Goal: Check status

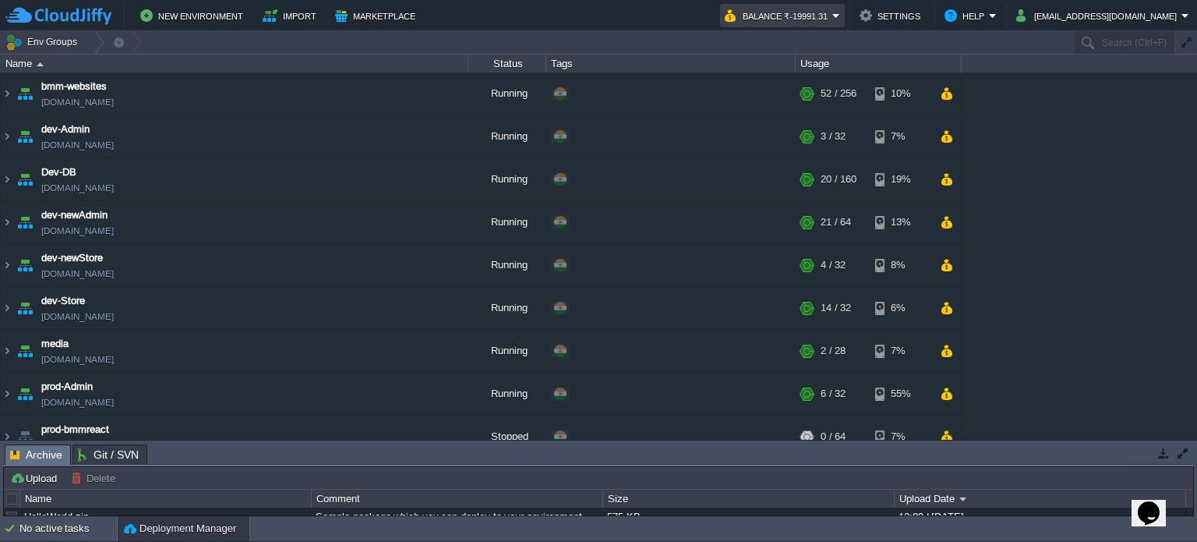
click at [832, 12] on button "Balance ₹-19991.31" at bounding box center [779, 15] width 108 height 19
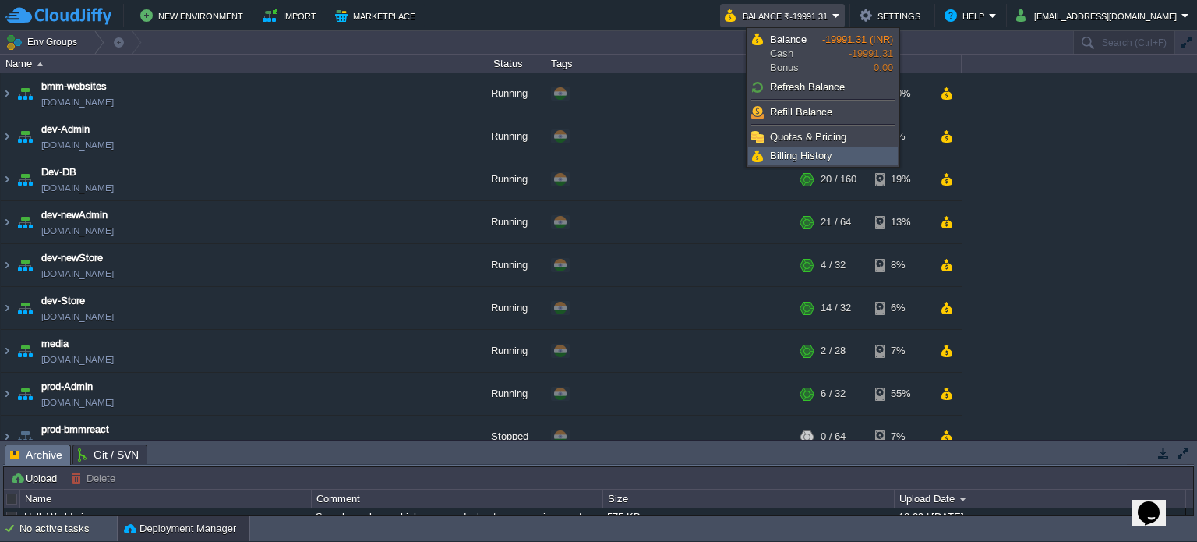
click at [797, 160] on span "Billing History" at bounding box center [801, 156] width 62 height 12
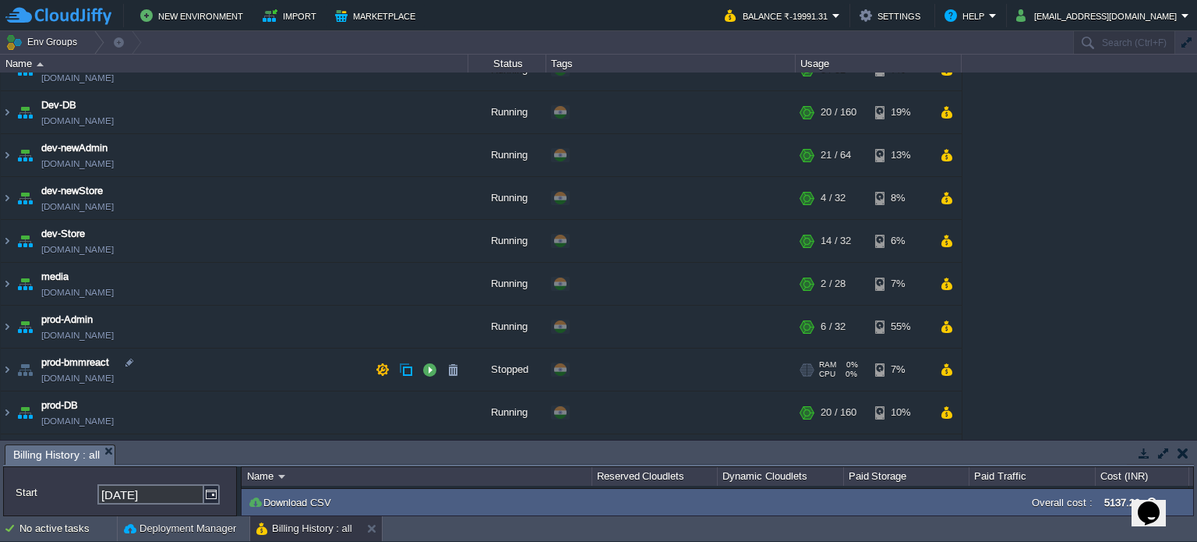
scroll to position [78, 0]
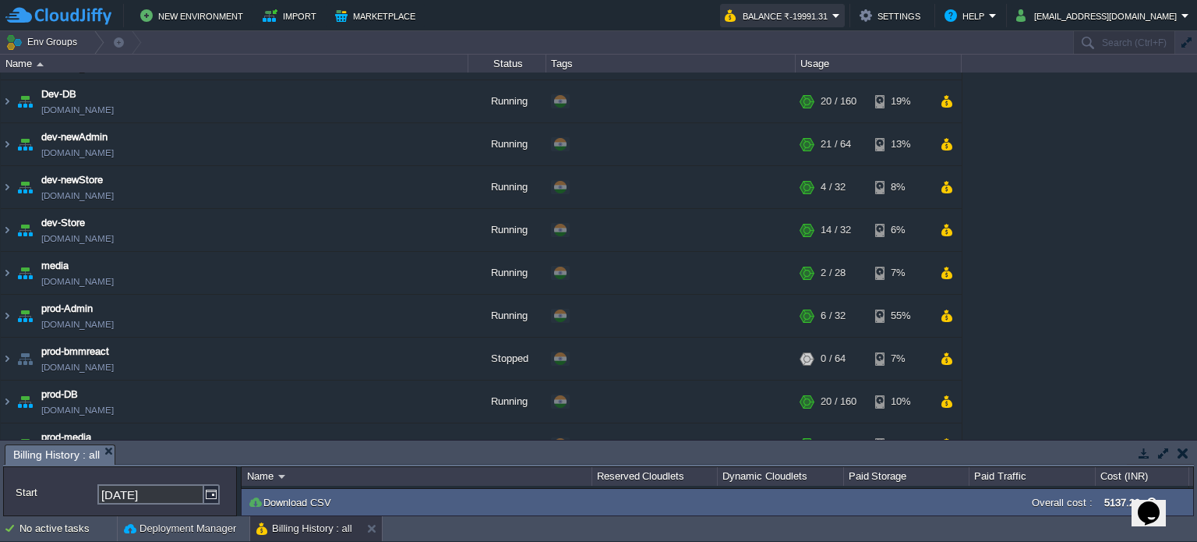
click at [823, 13] on button "Balance ₹-19991.31" at bounding box center [779, 15] width 108 height 19
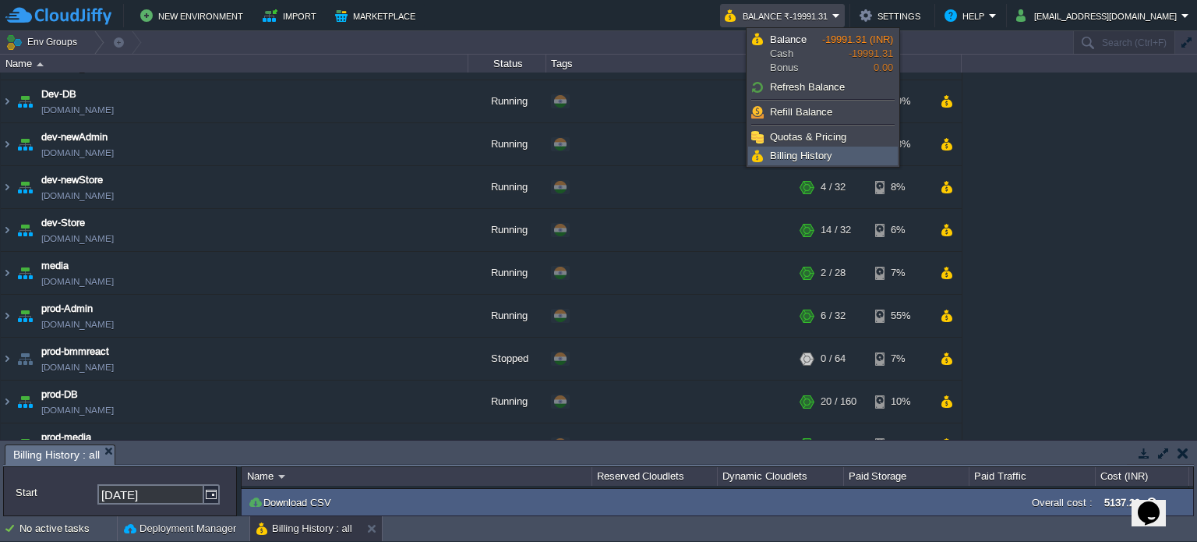
click at [785, 151] on span "Billing History" at bounding box center [801, 156] width 62 height 12
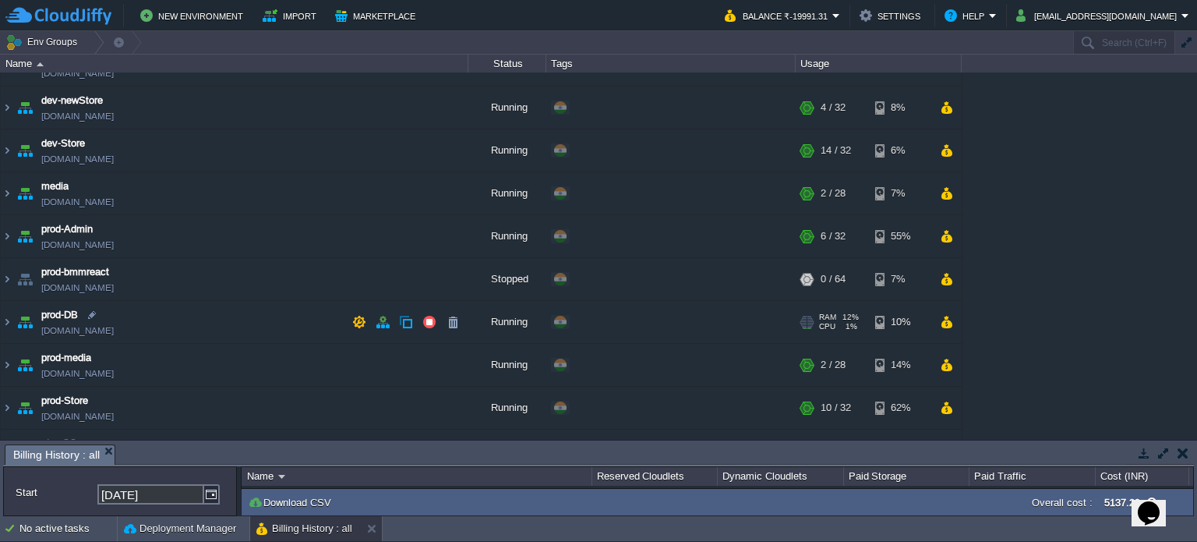
scroll to position [0, 0]
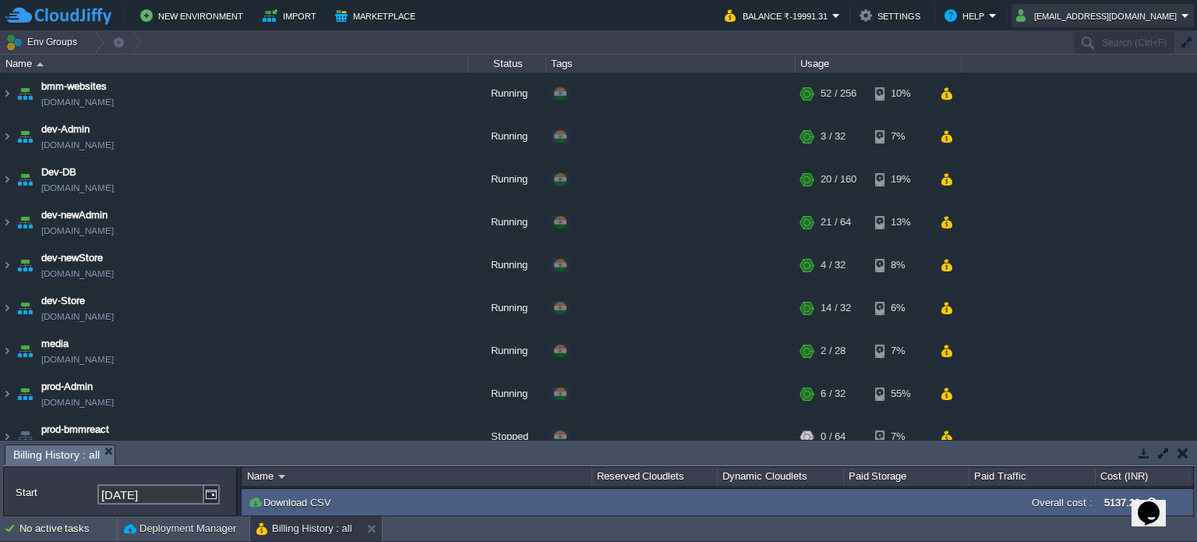
click at [1123, 16] on button "[EMAIL_ADDRESS][DOMAIN_NAME]" at bounding box center [1098, 15] width 165 height 19
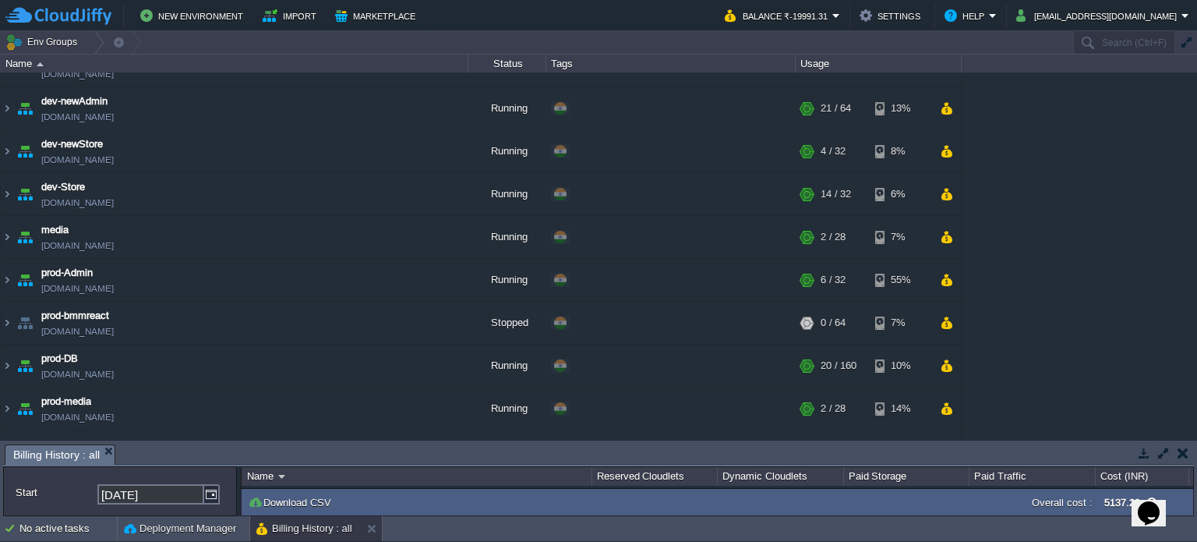
scroll to position [156, 0]
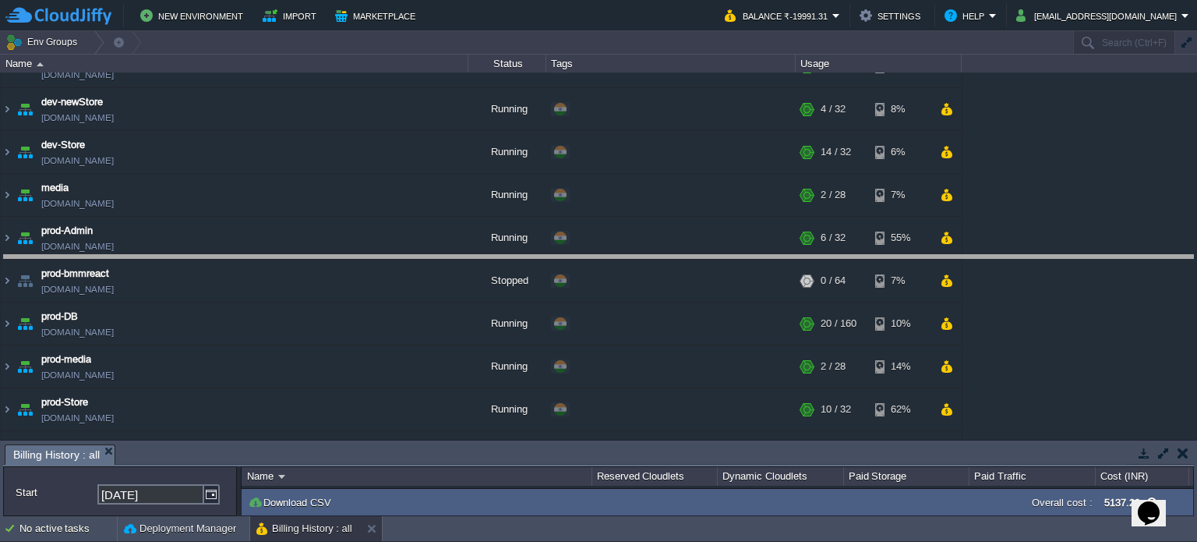
drag, startPoint x: 302, startPoint y: 443, endPoint x: 352, endPoint y: 252, distance: 198.1
click at [352, 252] on body "New Environment Import Marketplace Bonus ₹0.00 Upgrade Account Balance ₹-19991.…" at bounding box center [598, 271] width 1197 height 542
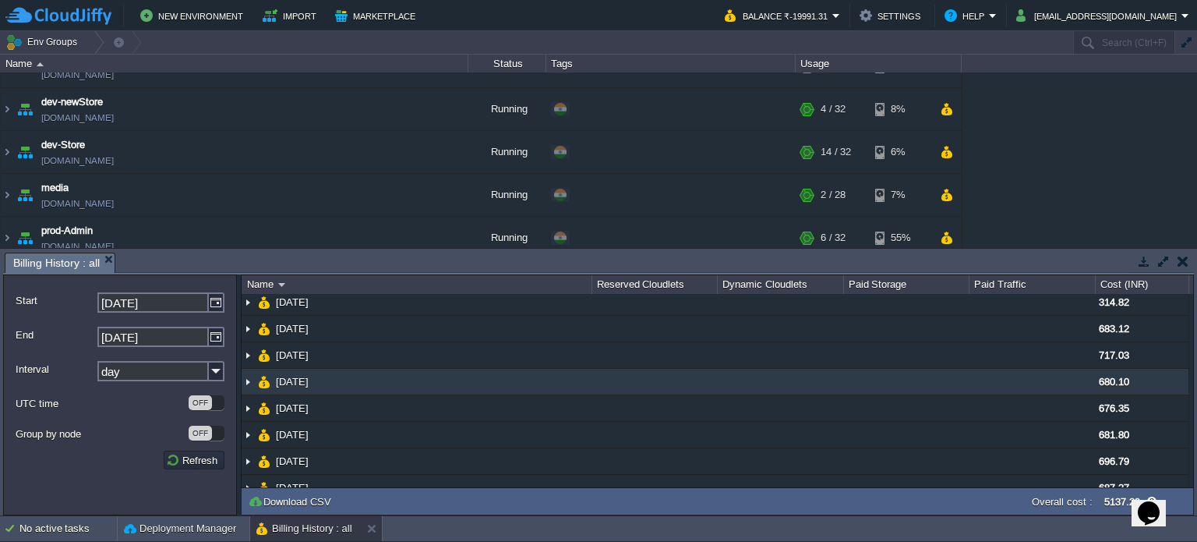
scroll to position [0, 0]
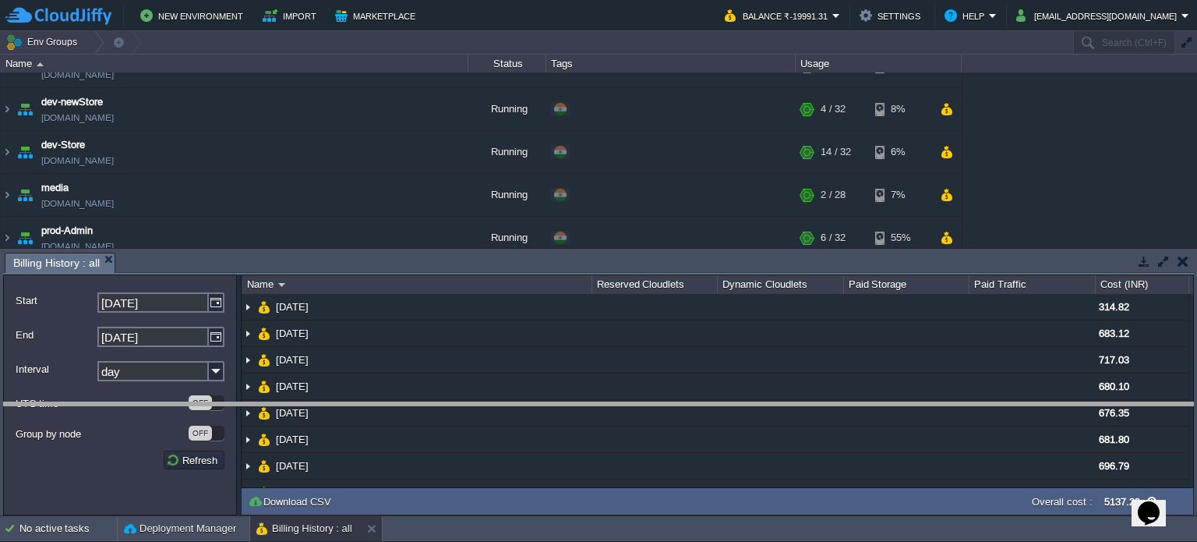
drag, startPoint x: 901, startPoint y: 260, endPoint x: 920, endPoint y: 444, distance: 185.0
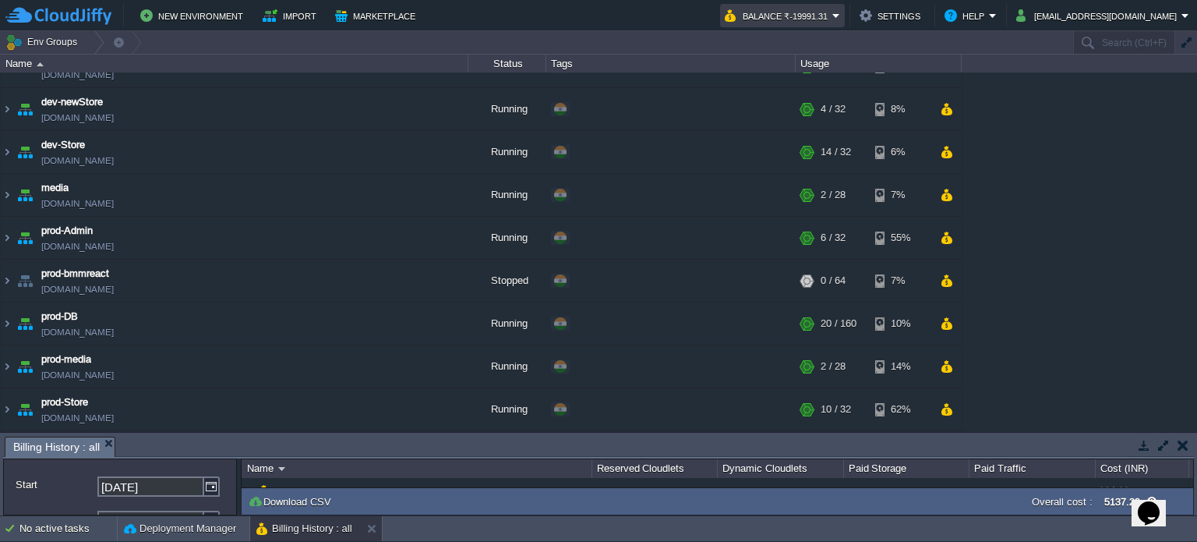
click at [793, 12] on button "Balance ₹-19991.31" at bounding box center [779, 15] width 108 height 19
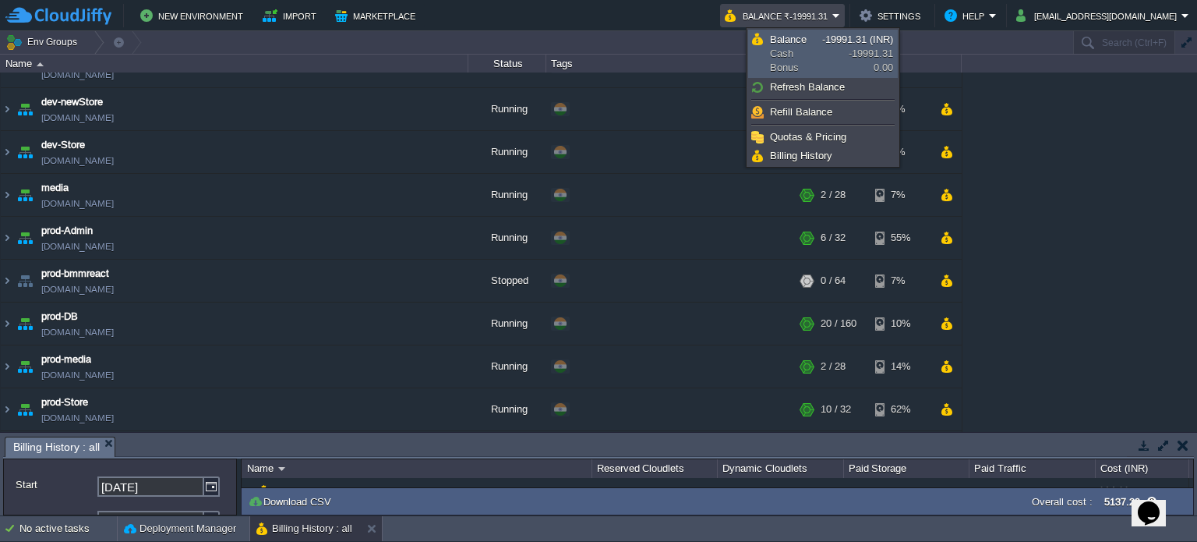
click at [788, 40] on span "Balance" at bounding box center [788, 40] width 37 height 12
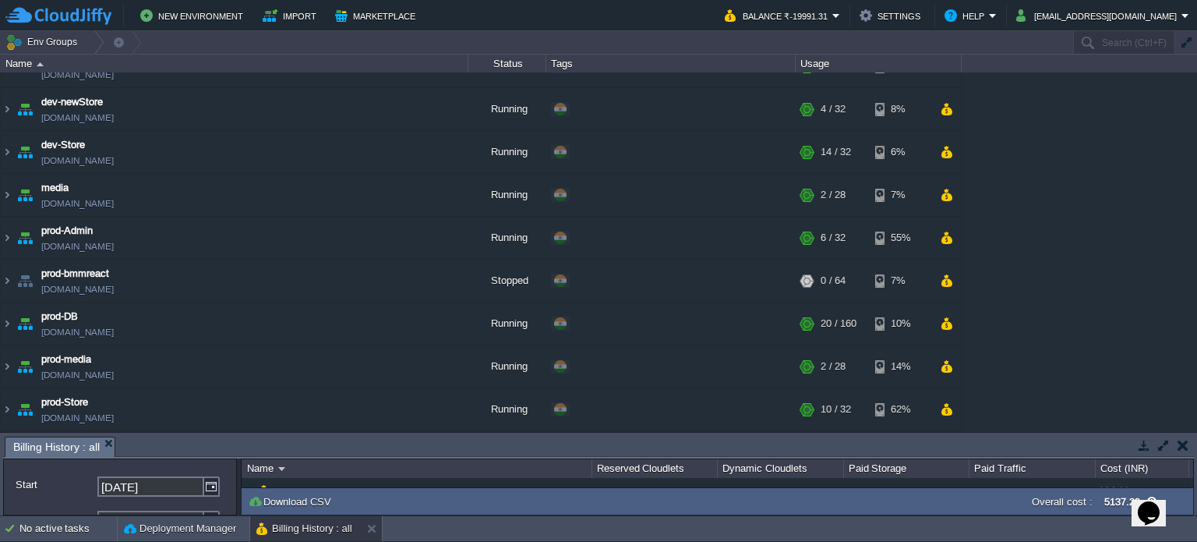
click at [989, 530] on td "No active tasks Deployment Manager Billing History : all" at bounding box center [598, 528] width 1197 height 25
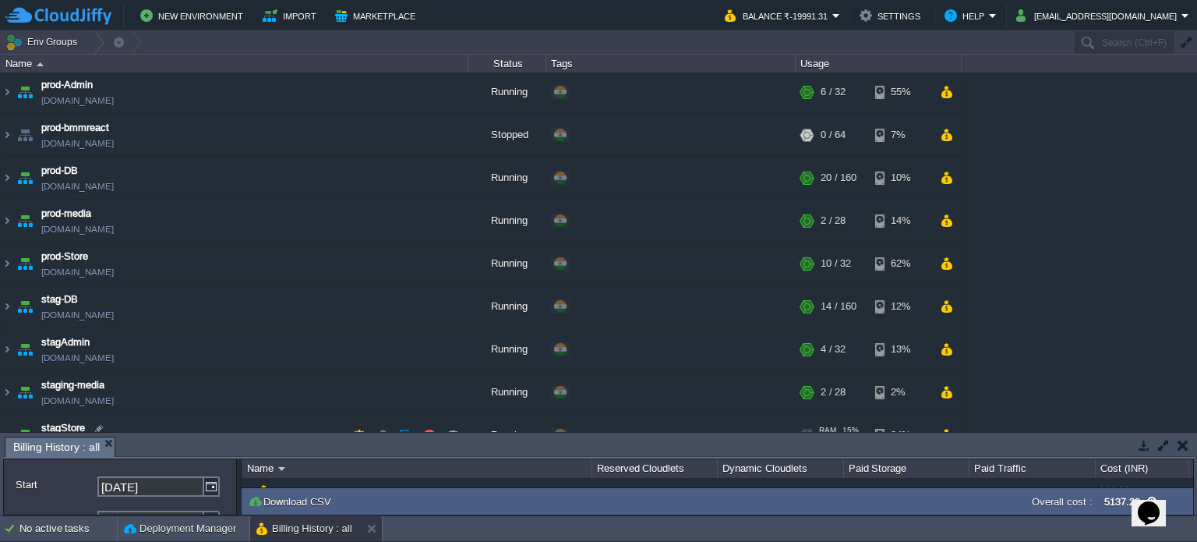
scroll to position [323, 0]
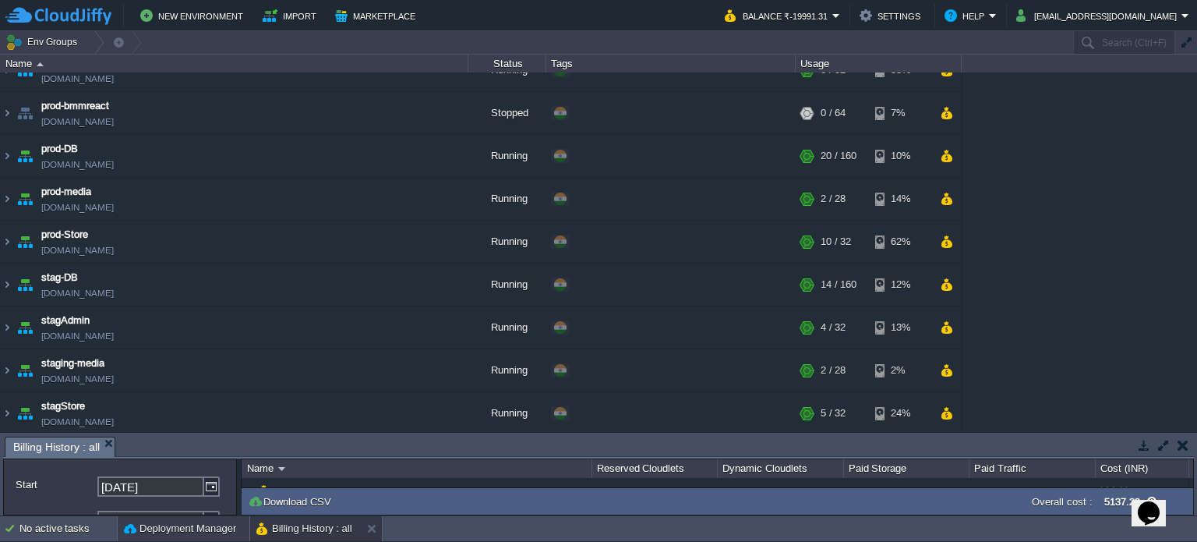
click at [186, 517] on div "Deployment Manager" at bounding box center [184, 528] width 132 height 25
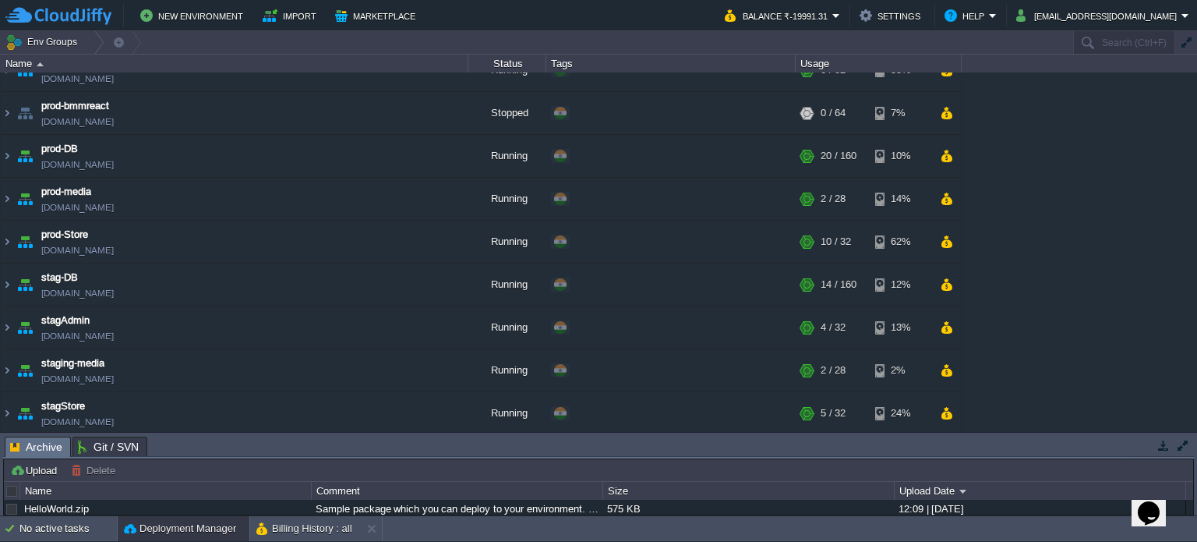
click at [193, 528] on button "Deployment Manager" at bounding box center [180, 529] width 112 height 16
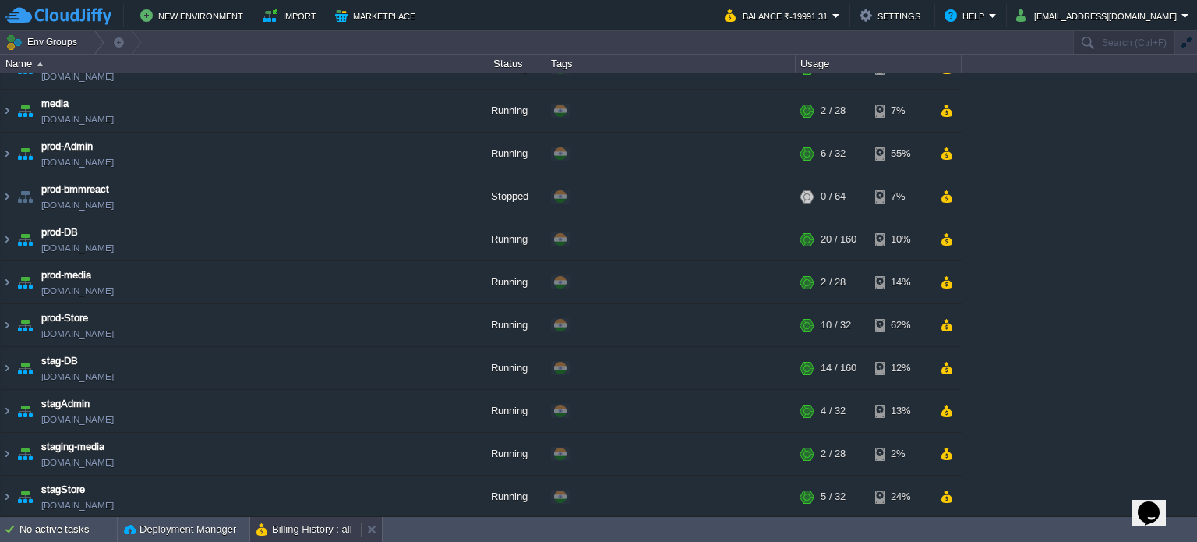
click at [310, 529] on button "Billing History : all" at bounding box center [304, 529] width 96 height 16
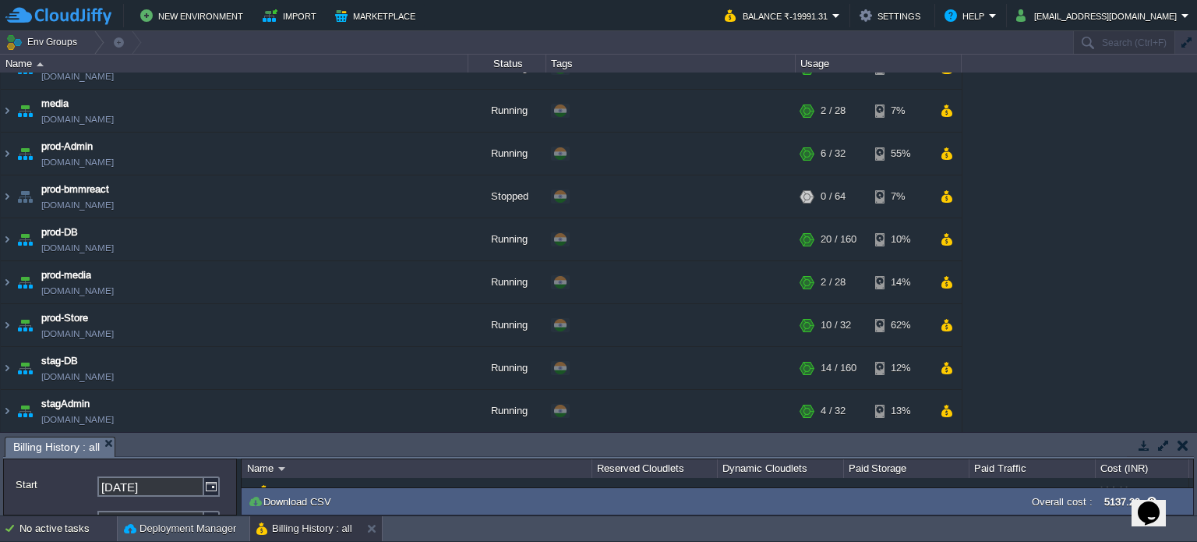
click at [94, 529] on div "No active tasks" at bounding box center [67, 528] width 97 height 25
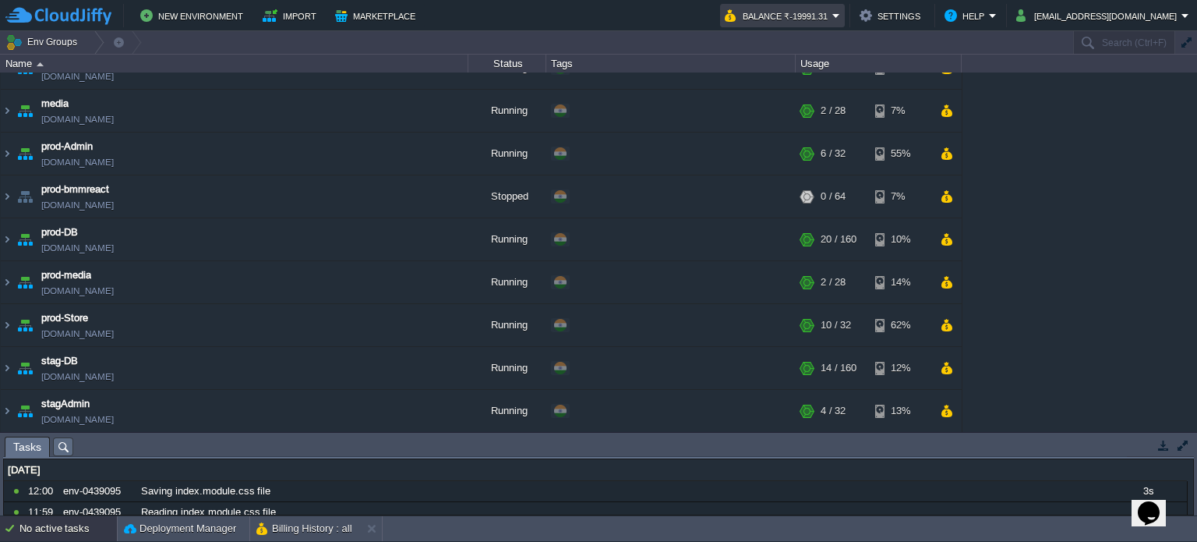
click at [832, 17] on button "Balance ₹-19991.31" at bounding box center [779, 15] width 108 height 19
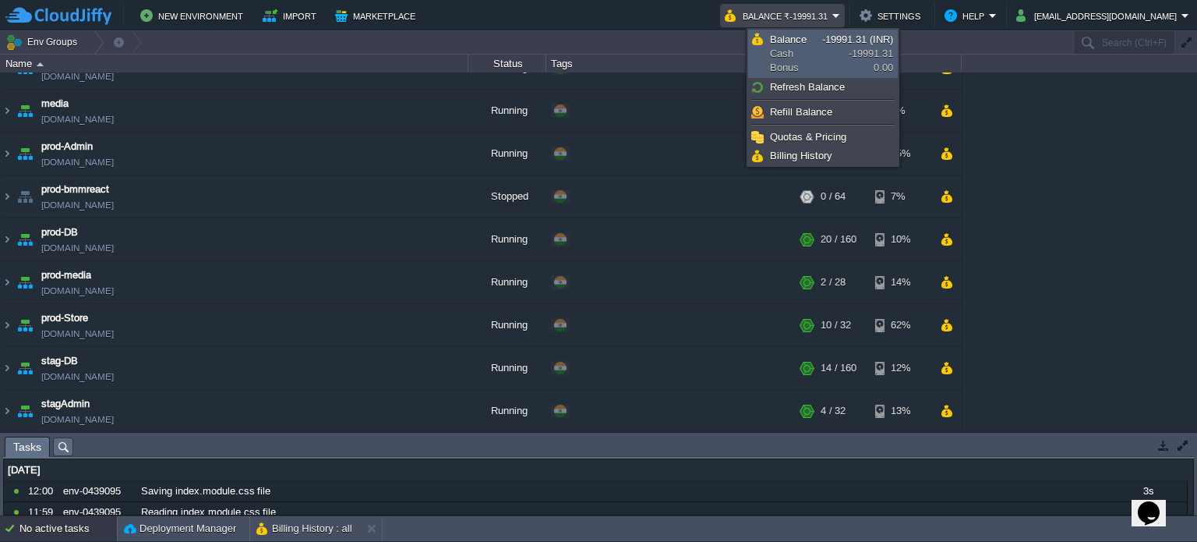
click at [779, 38] on span "Balance" at bounding box center [788, 40] width 37 height 12
